Goal: Book appointment/travel/reservation

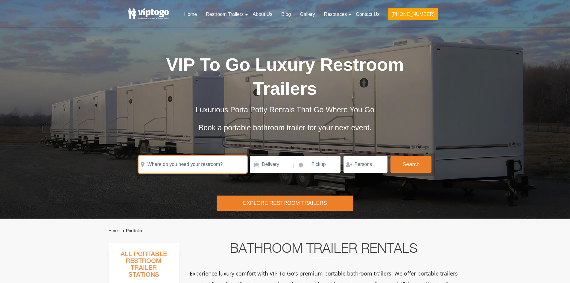
click at [203, 168] on input "text" at bounding box center [193, 164] width 108 height 17
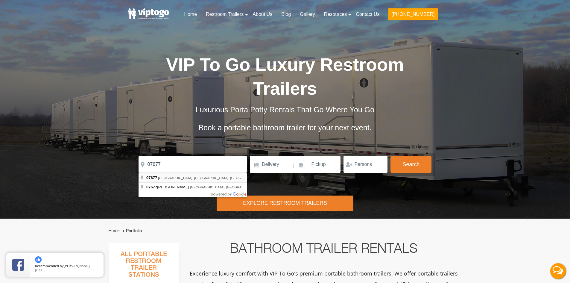
type input "[GEOGRAPHIC_DATA], [GEOGRAPHIC_DATA]"
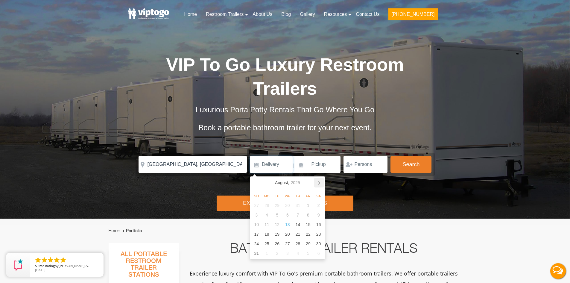
click at [320, 182] on icon at bounding box center [319, 183] width 10 height 10
click at [319, 207] on div "6" at bounding box center [318, 205] width 10 height 10
type input "[DATE]"
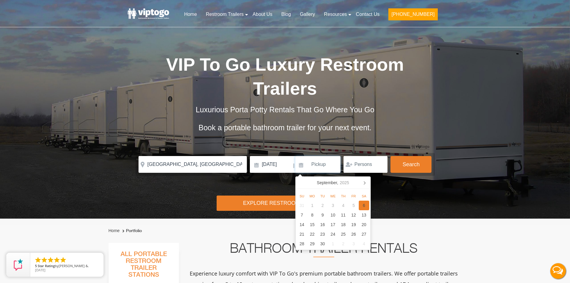
click at [361, 205] on div "6" at bounding box center [364, 205] width 10 height 10
type input "[DATE]"
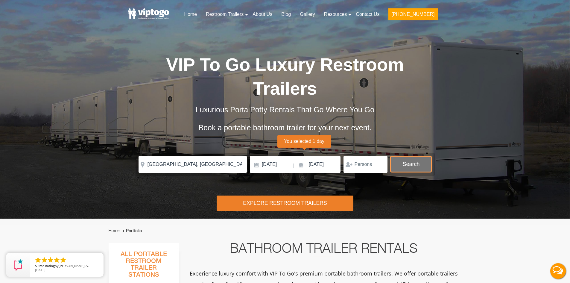
click at [408, 171] on button "Search" at bounding box center [410, 164] width 41 height 16
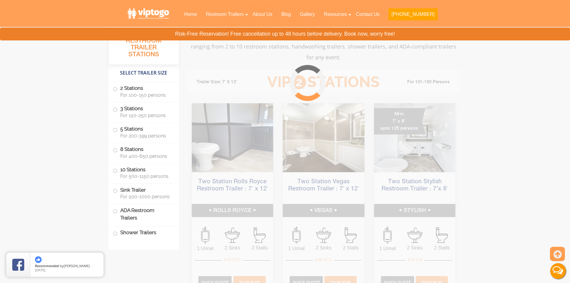
scroll to position [243, 0]
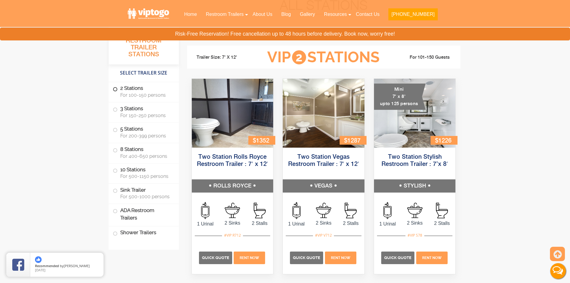
click at [157, 98] on label "2 Stations For 100-150 persons" at bounding box center [144, 91] width 62 height 19
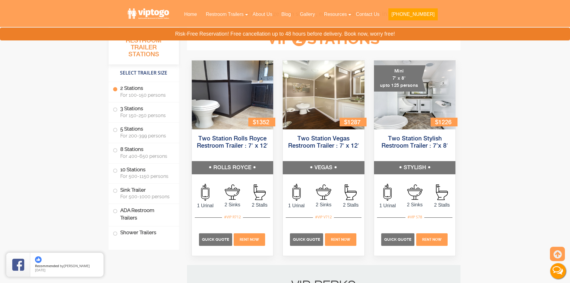
scroll to position [264, 0]
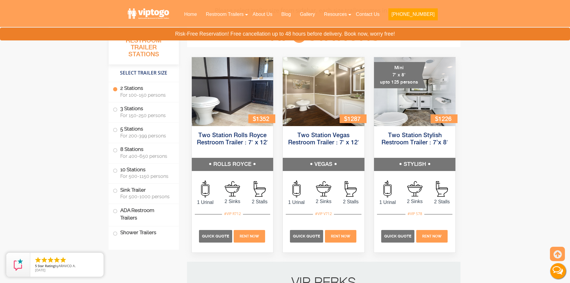
click at [156, 94] on span "For 100-150 persons" at bounding box center [145, 95] width 51 height 6
click at [154, 95] on span "For 100-150 persons" at bounding box center [145, 95] width 51 height 6
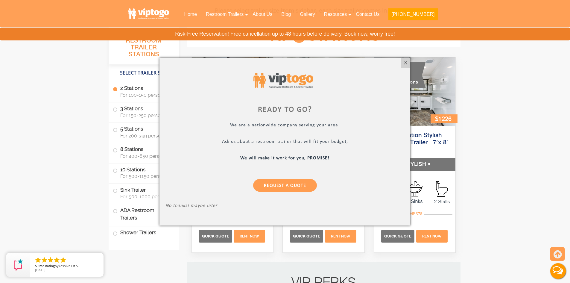
click at [499, 156] on div at bounding box center [285, 141] width 570 height 283
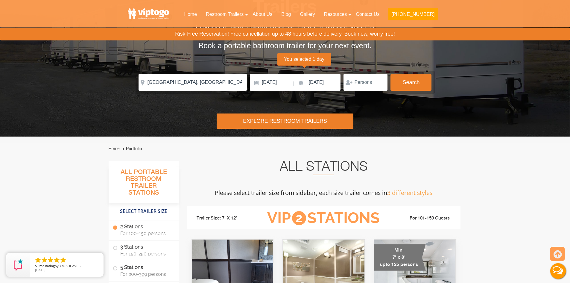
scroll to position [25, 0]
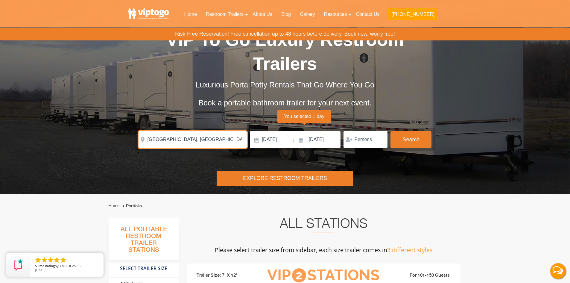
drag, startPoint x: 206, startPoint y: 136, endPoint x: 117, endPoint y: 140, distance: 89.6
click at [117, 140] on div "Risk-Free Reservation! Free cancellation up to 48 hours before delivery. Book n…" at bounding box center [285, 84] width 570 height 218
click at [187, 139] on input "07677" at bounding box center [193, 139] width 108 height 17
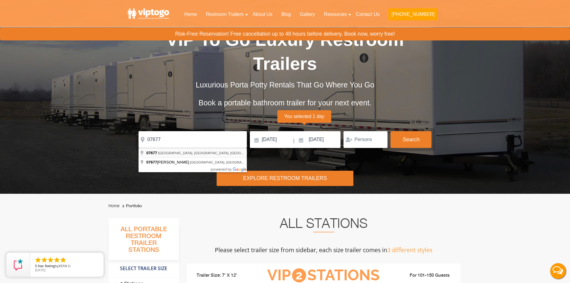
type input "[GEOGRAPHIC_DATA], [GEOGRAPHIC_DATA]"
